Goal: Check status: Check status

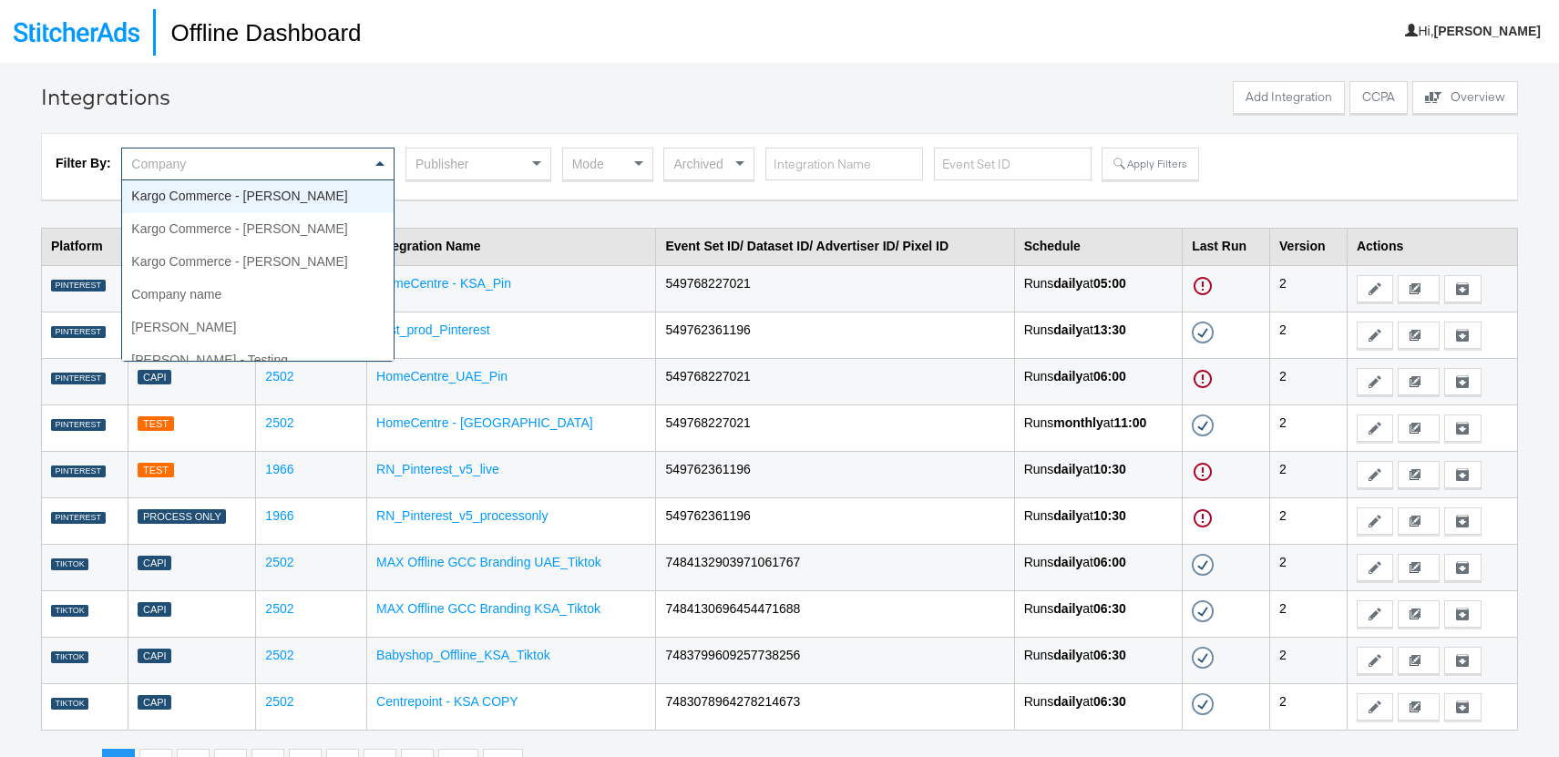
click at [344, 166] on div "Company" at bounding box center [258, 164] width 272 height 31
click at [482, 164] on div "Publisher" at bounding box center [478, 164] width 144 height 31
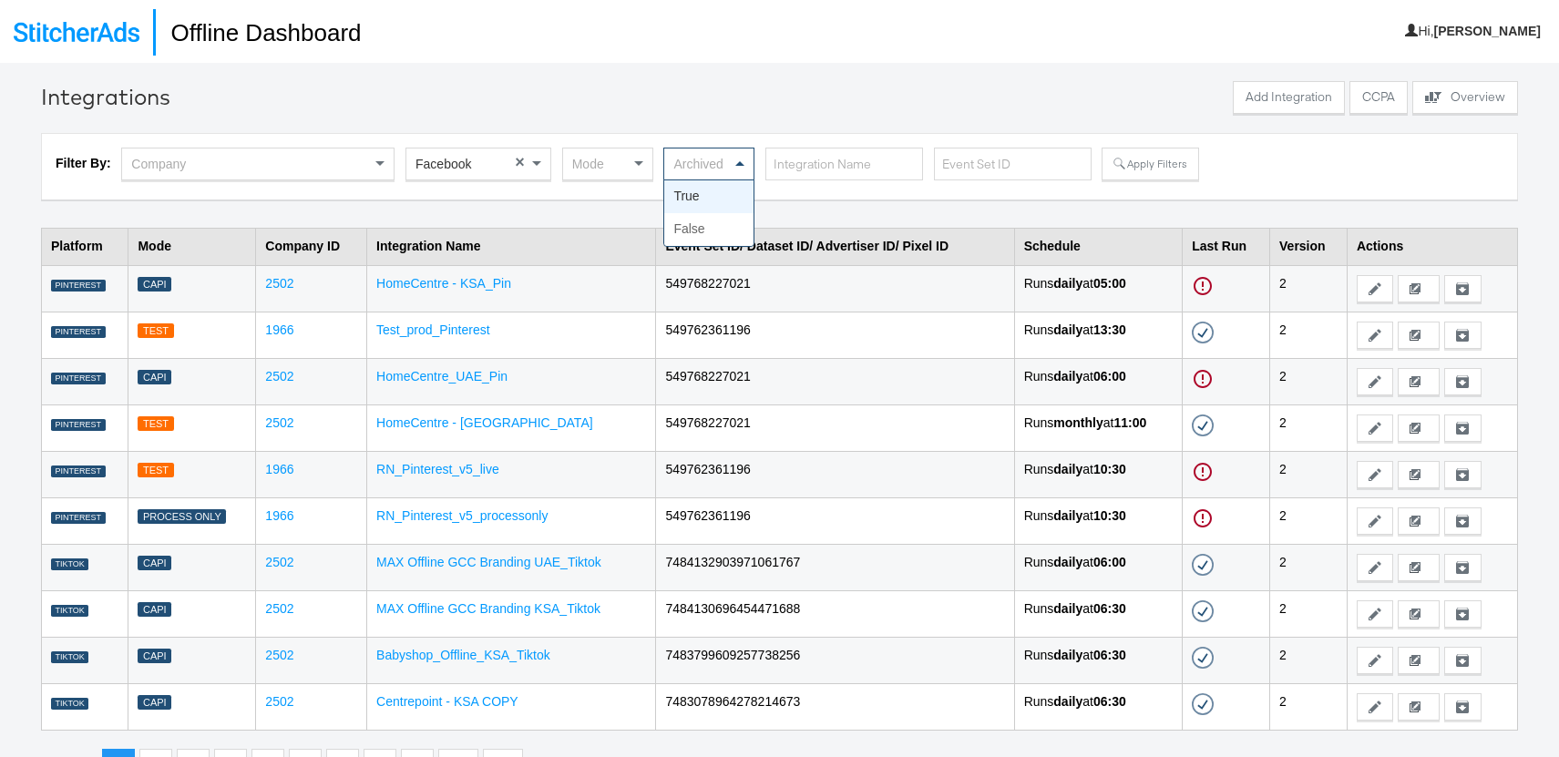
click at [685, 173] on div "Archived" at bounding box center [708, 164] width 89 height 31
click at [613, 173] on div "Mode" at bounding box center [607, 164] width 89 height 31
click at [1156, 164] on button "Apply Filters" at bounding box center [1150, 164] width 97 height 33
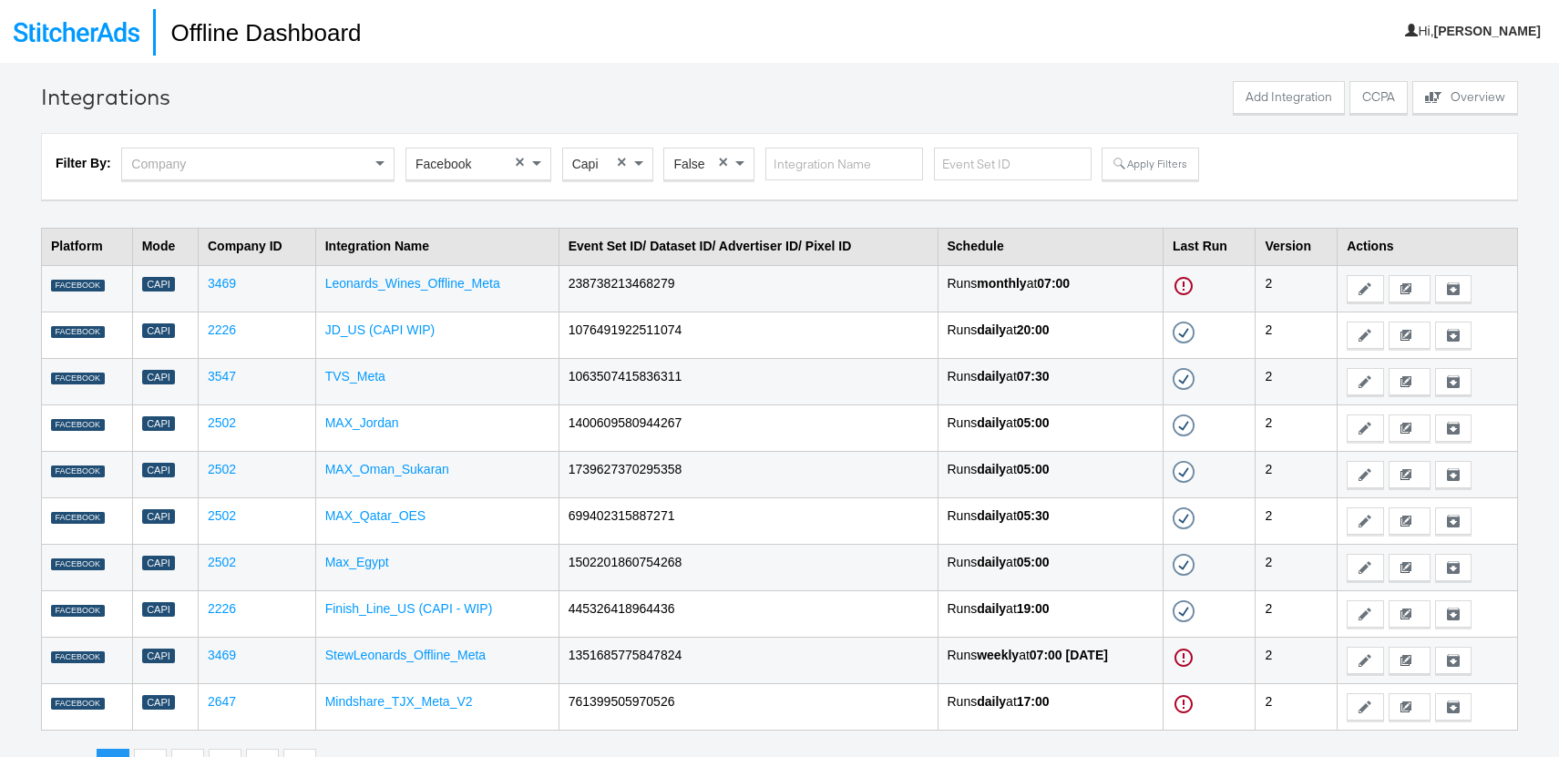
click at [600, 163] on div "Capi" at bounding box center [607, 164] width 89 height 31
click at [518, 204] on div "Integrations Add Integration CCPA Explore activity on the offline processors Ov…" at bounding box center [779, 431] width 1477 height 701
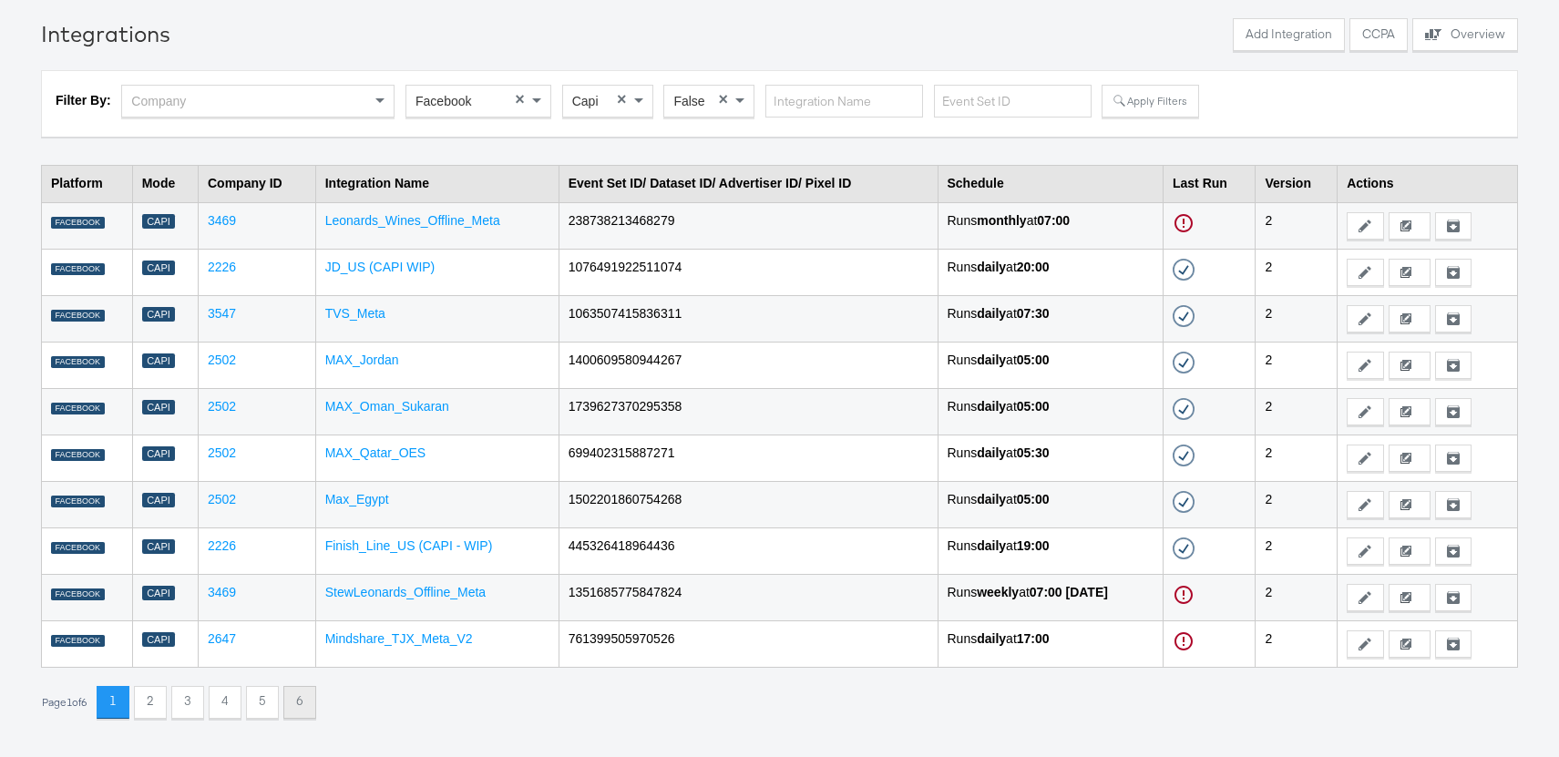
click at [306, 710] on button "6" at bounding box center [299, 702] width 33 height 33
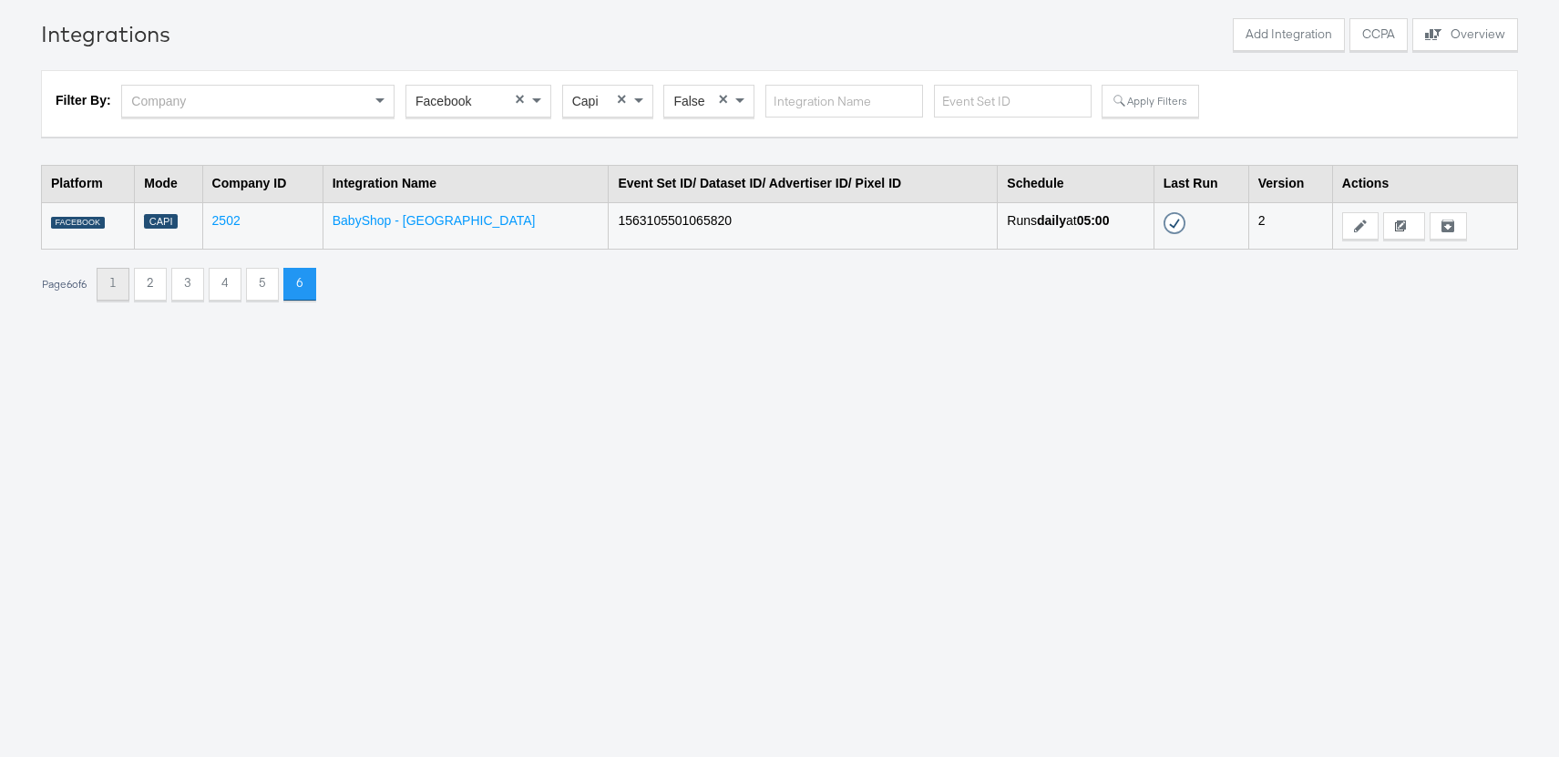
click at [114, 286] on button "1" at bounding box center [113, 284] width 33 height 33
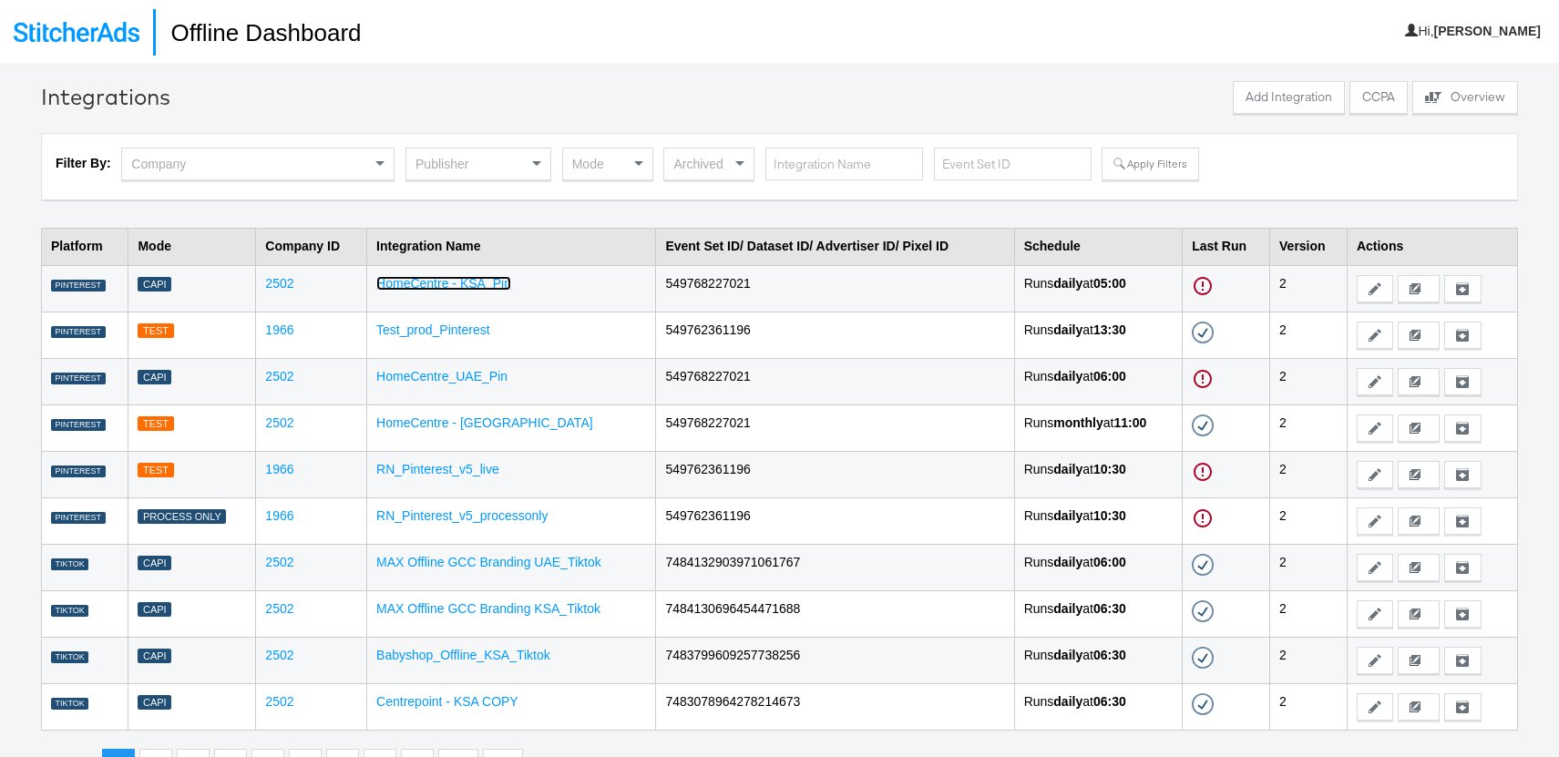
click at [431, 288] on link "HomeCentre - KSA_Pin" at bounding box center [443, 283] width 135 height 15
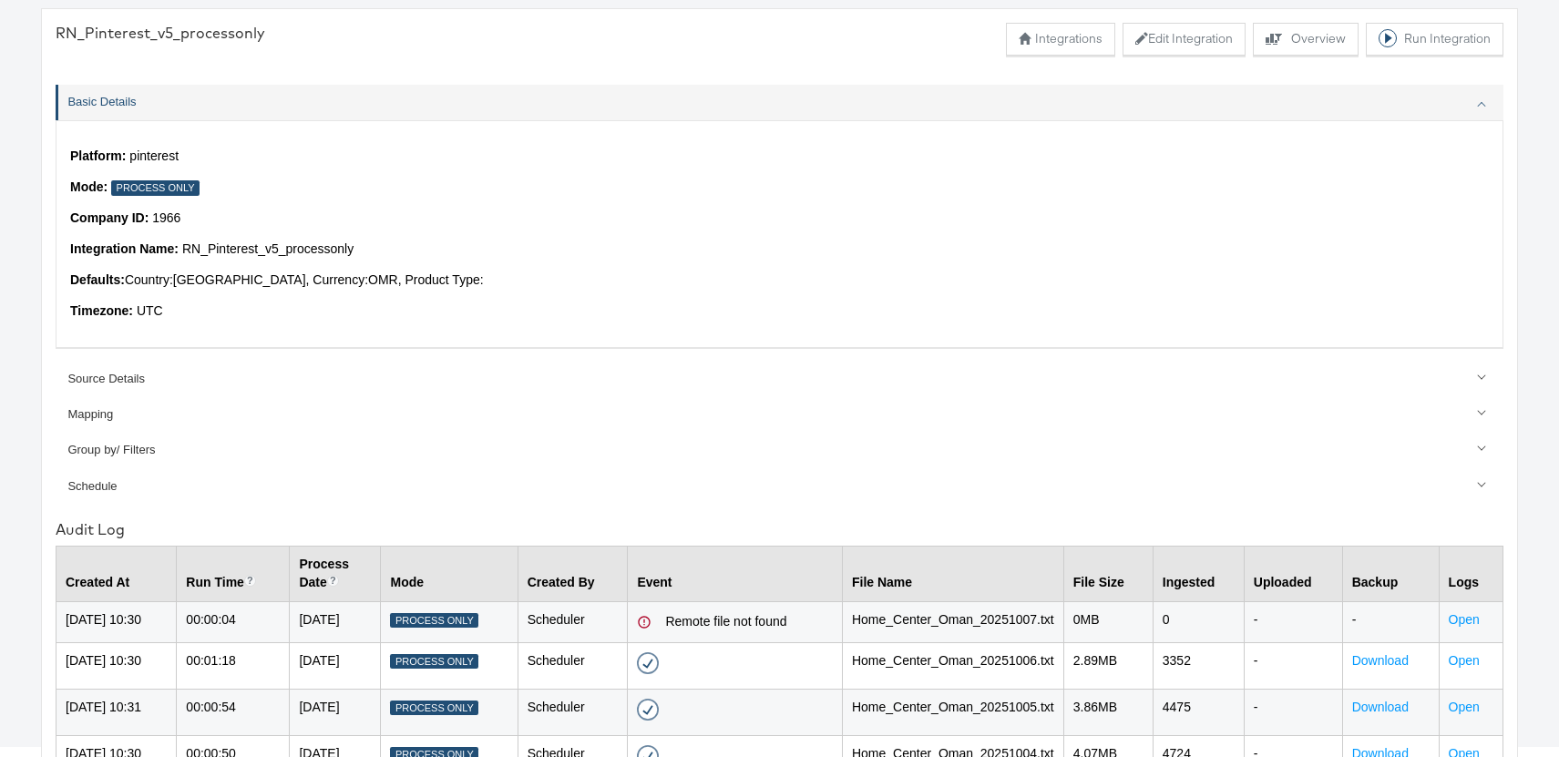
scroll to position [119, 0]
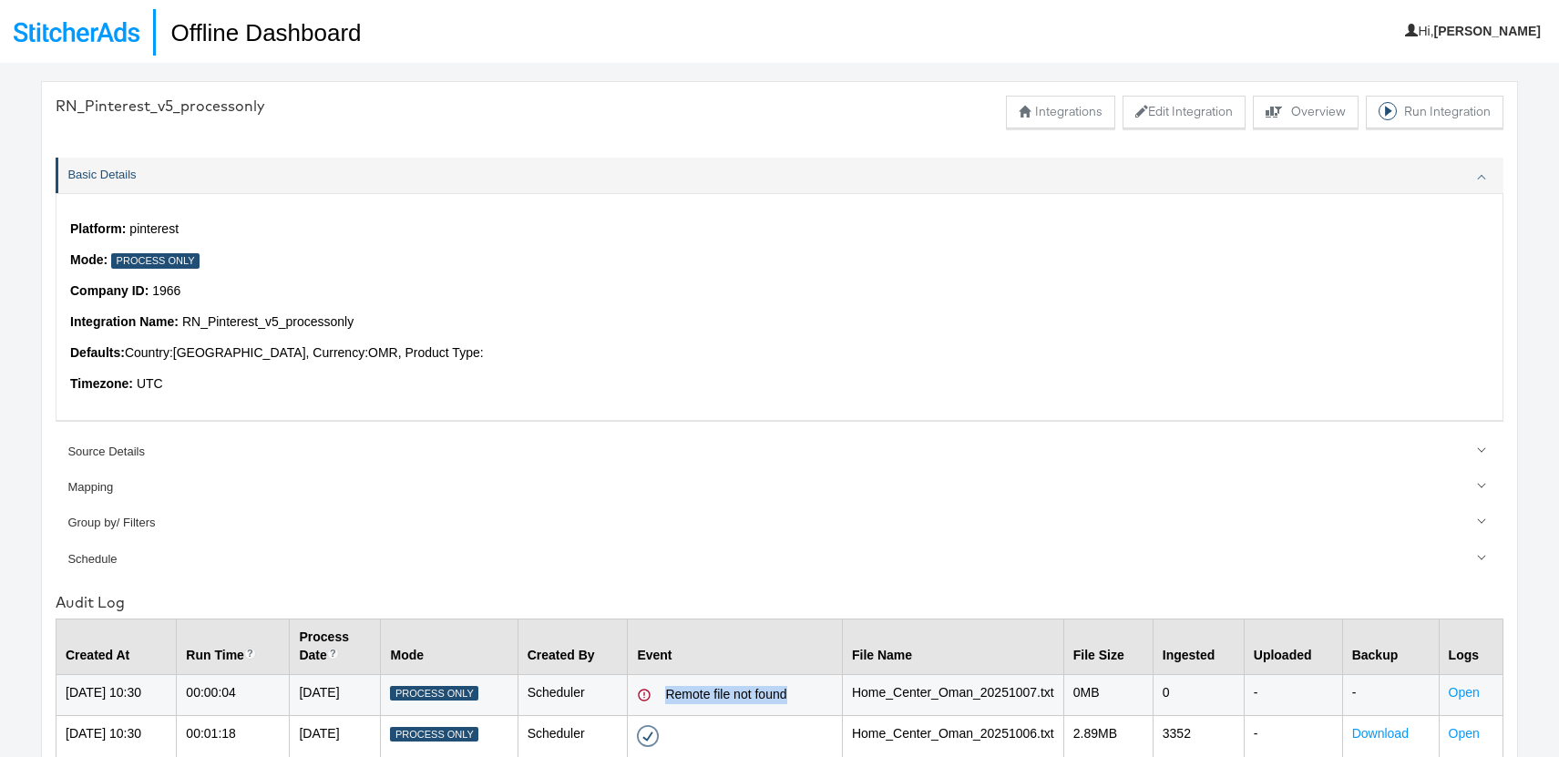
drag, startPoint x: 812, startPoint y: 695, endPoint x: 691, endPoint y: 696, distance: 121.2
click at [691, 696] on div "Remote file not found" at bounding box center [749, 695] width 168 height 18
copy div "Remote file not found"
